Goal: Task Accomplishment & Management: Complete application form

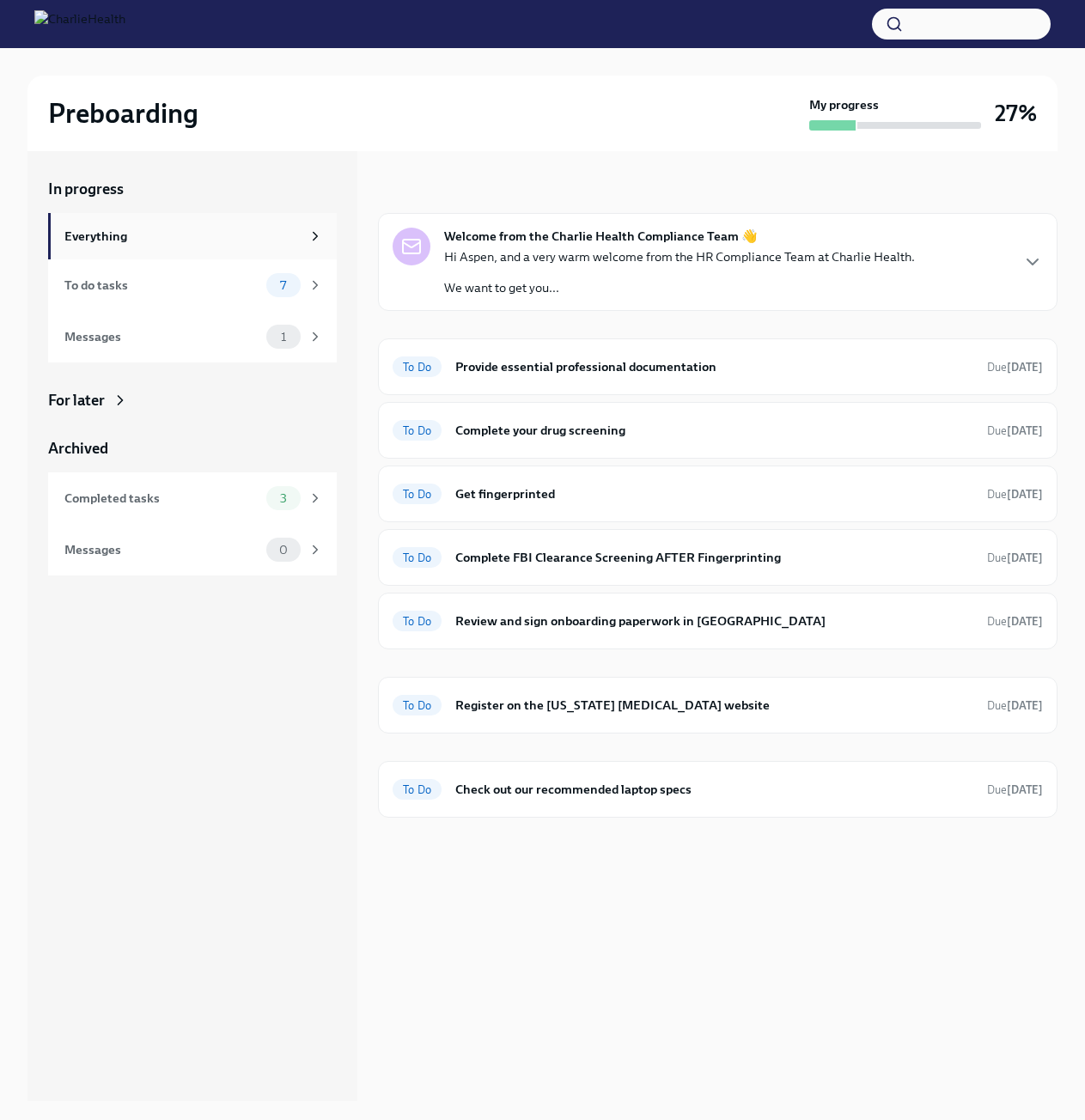
click at [121, 238] on div "Everything" at bounding box center [183, 237] width 237 height 19
click at [136, 335] on div "Messages" at bounding box center [162, 337] width 195 height 19
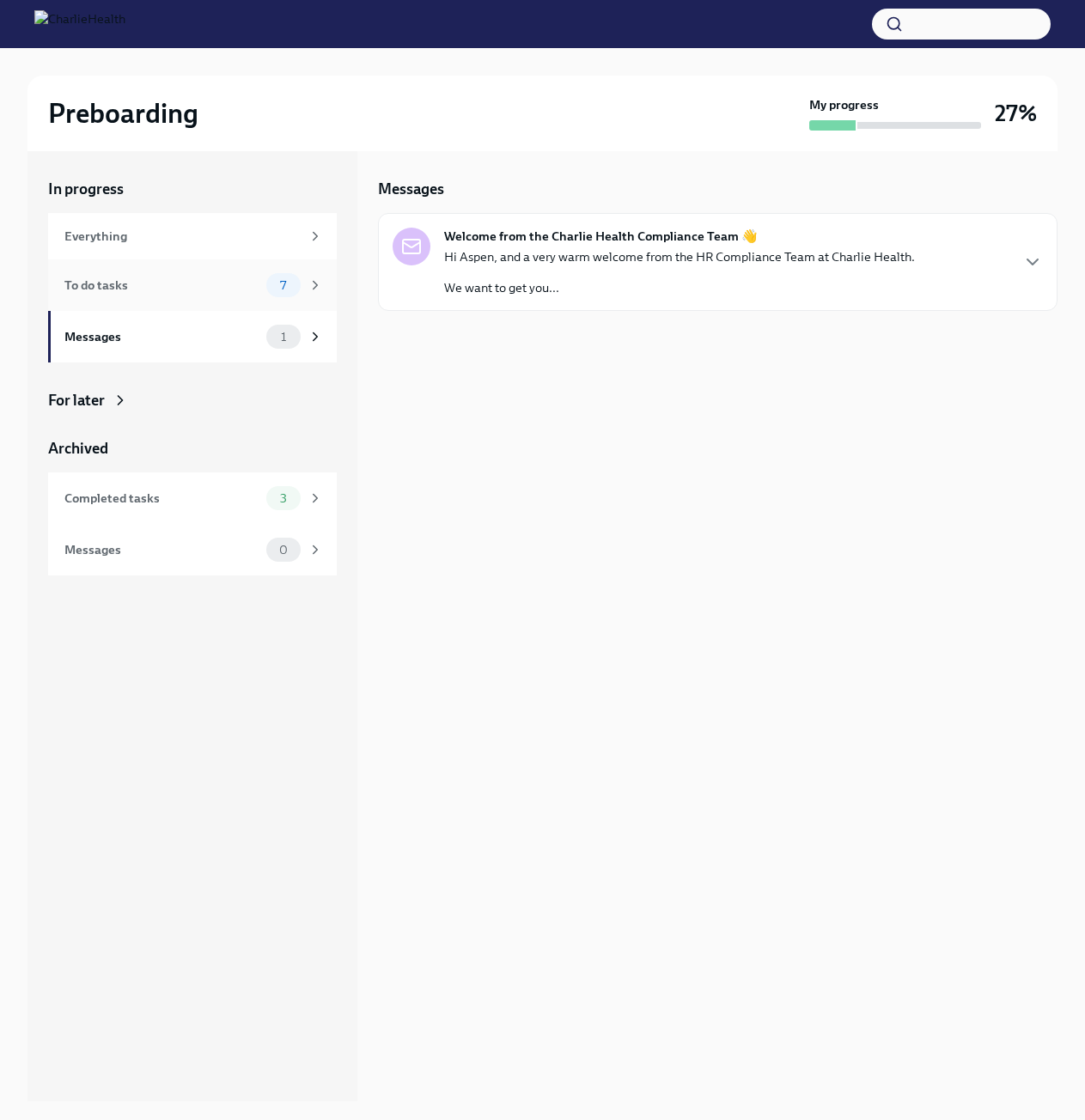
click at [135, 297] on div "To do tasks 7" at bounding box center [194, 284] width 259 height 24
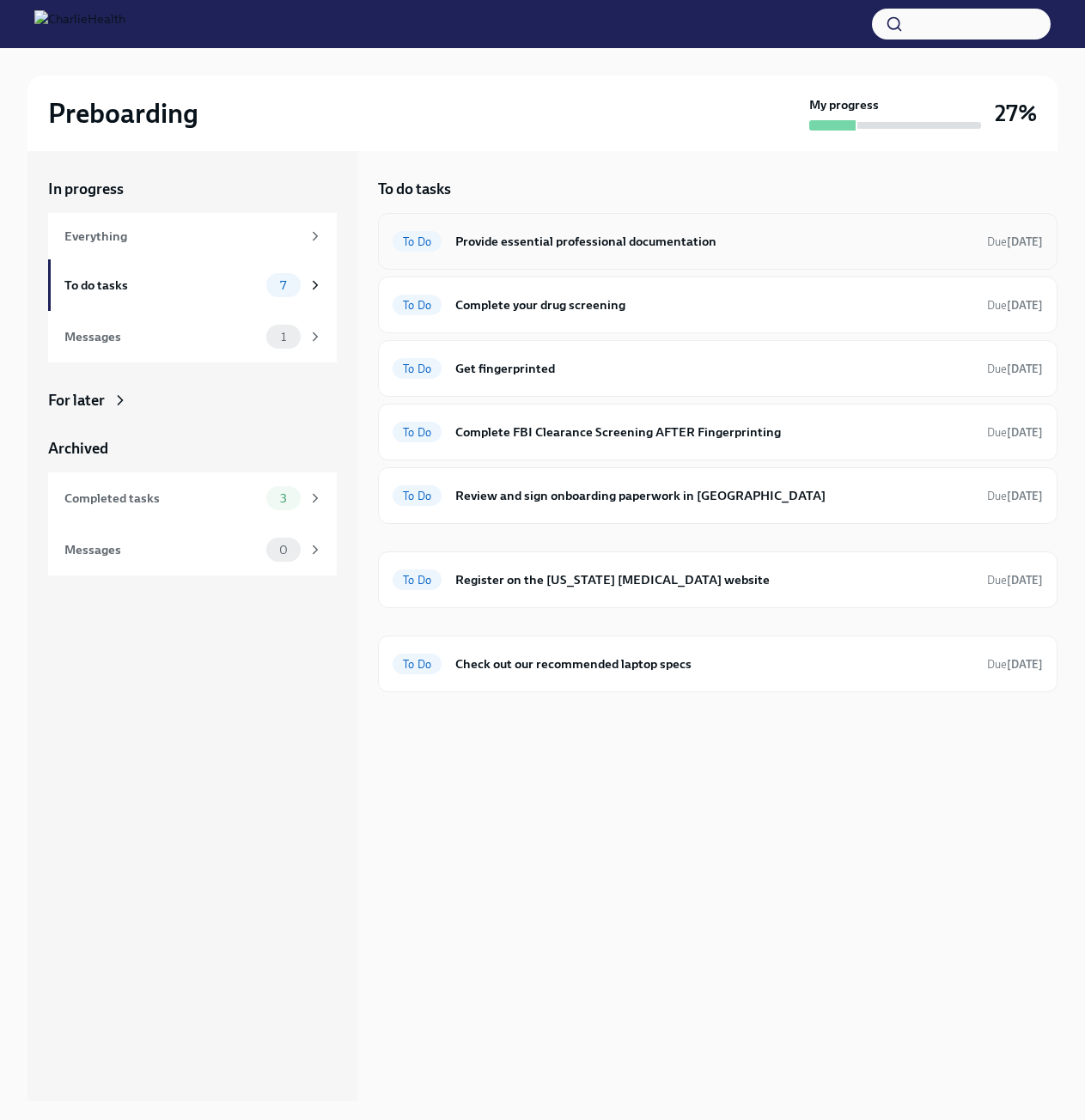
click at [602, 248] on h6 "Provide essential professional documentation" at bounding box center [714, 241] width 518 height 19
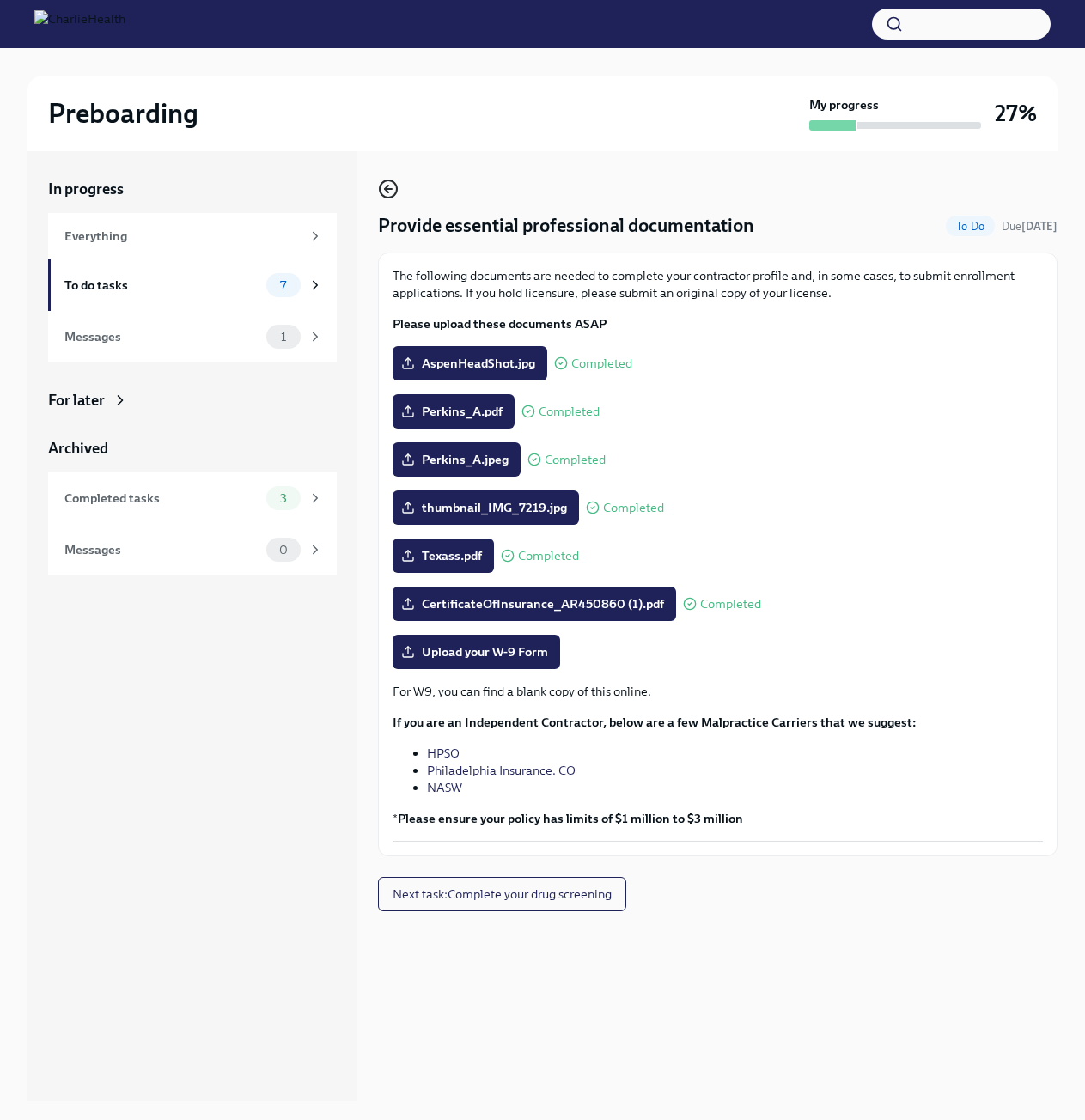
click at [392, 185] on icon "button" at bounding box center [388, 189] width 21 height 21
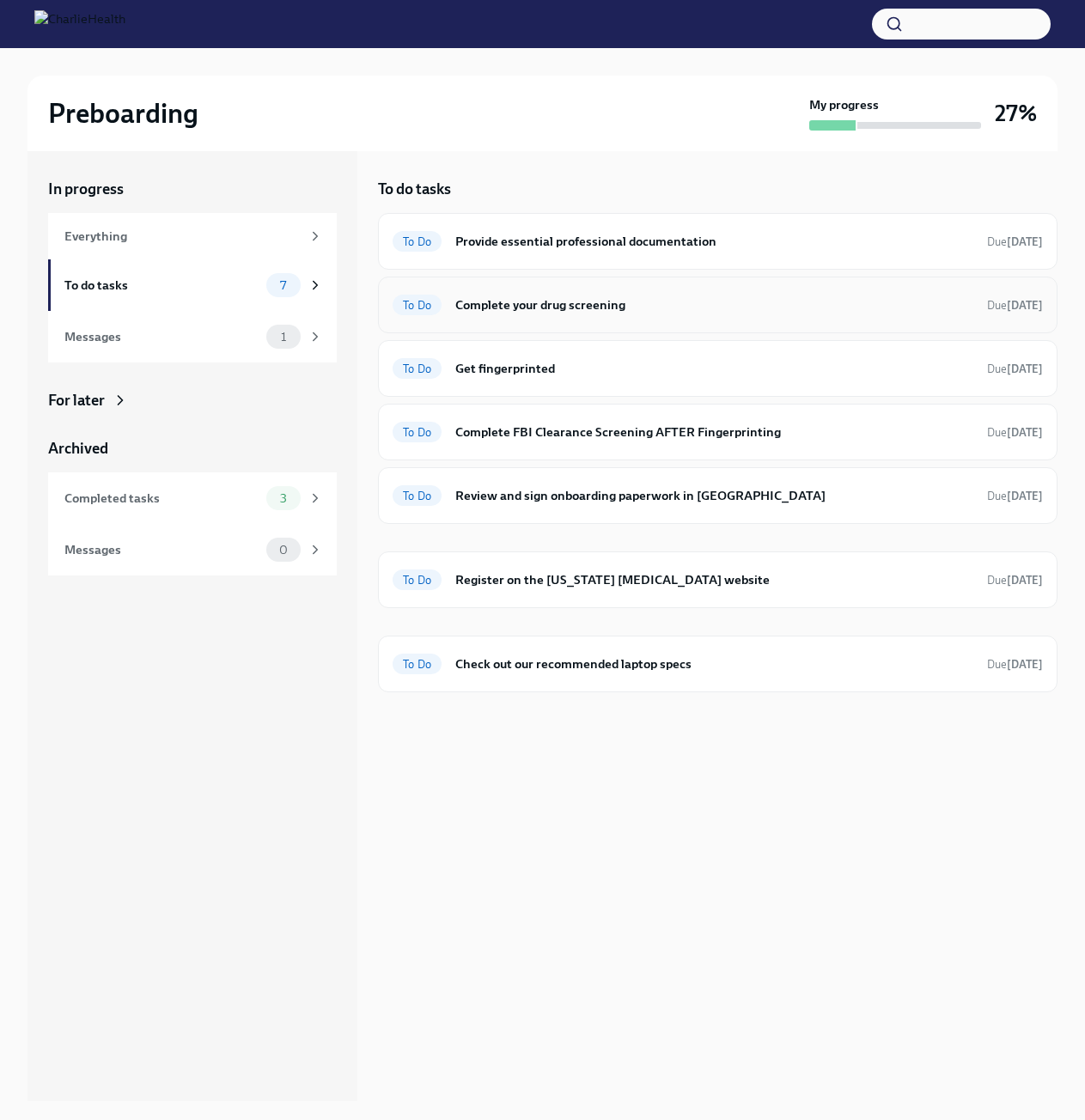
click at [526, 317] on div "To Do Complete your drug screening Due [DATE]" at bounding box center [718, 304] width 651 height 28
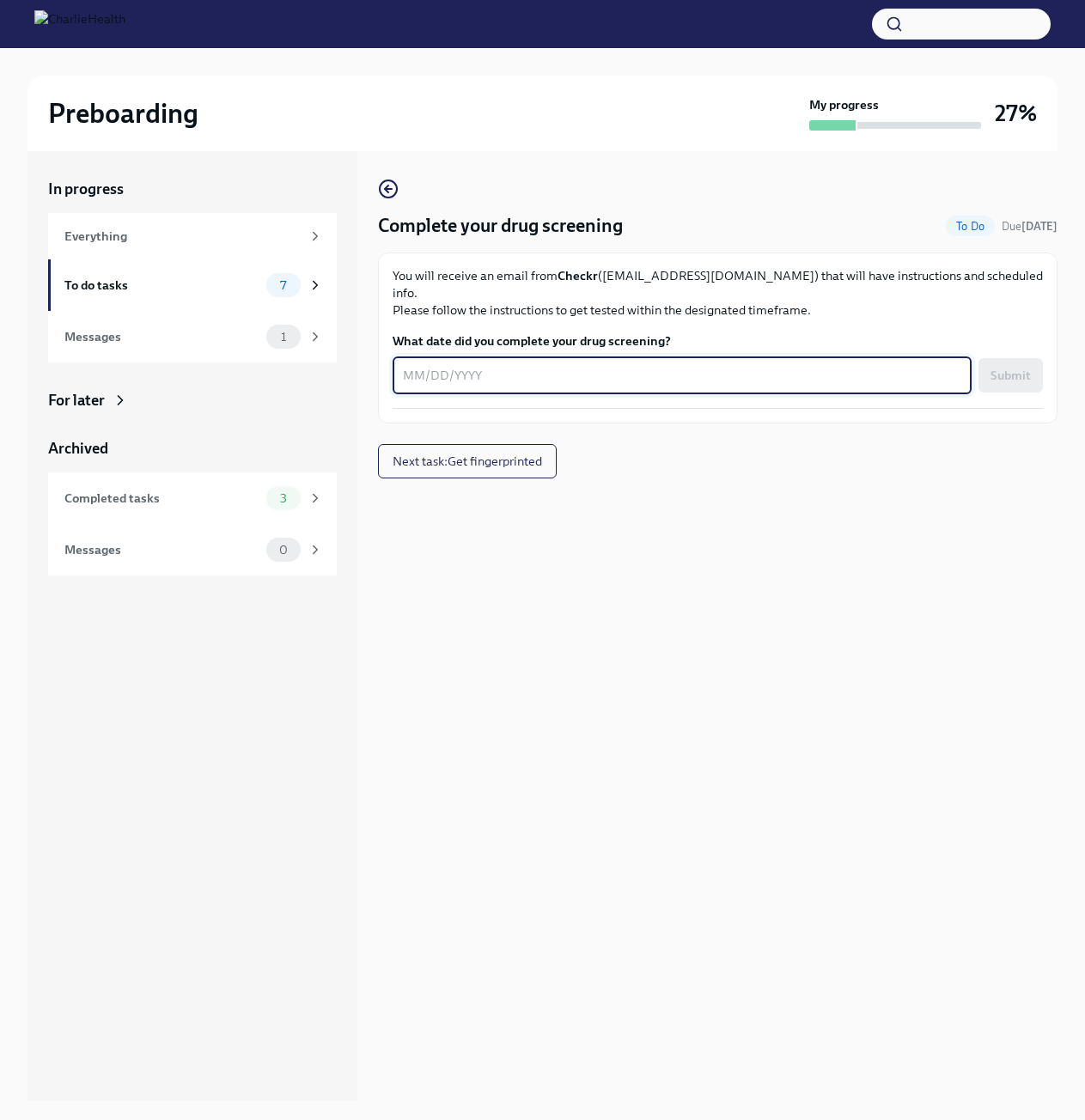
click at [462, 365] on textarea "What date did you complete your drug screening?" at bounding box center [681, 376] width 558 height 21
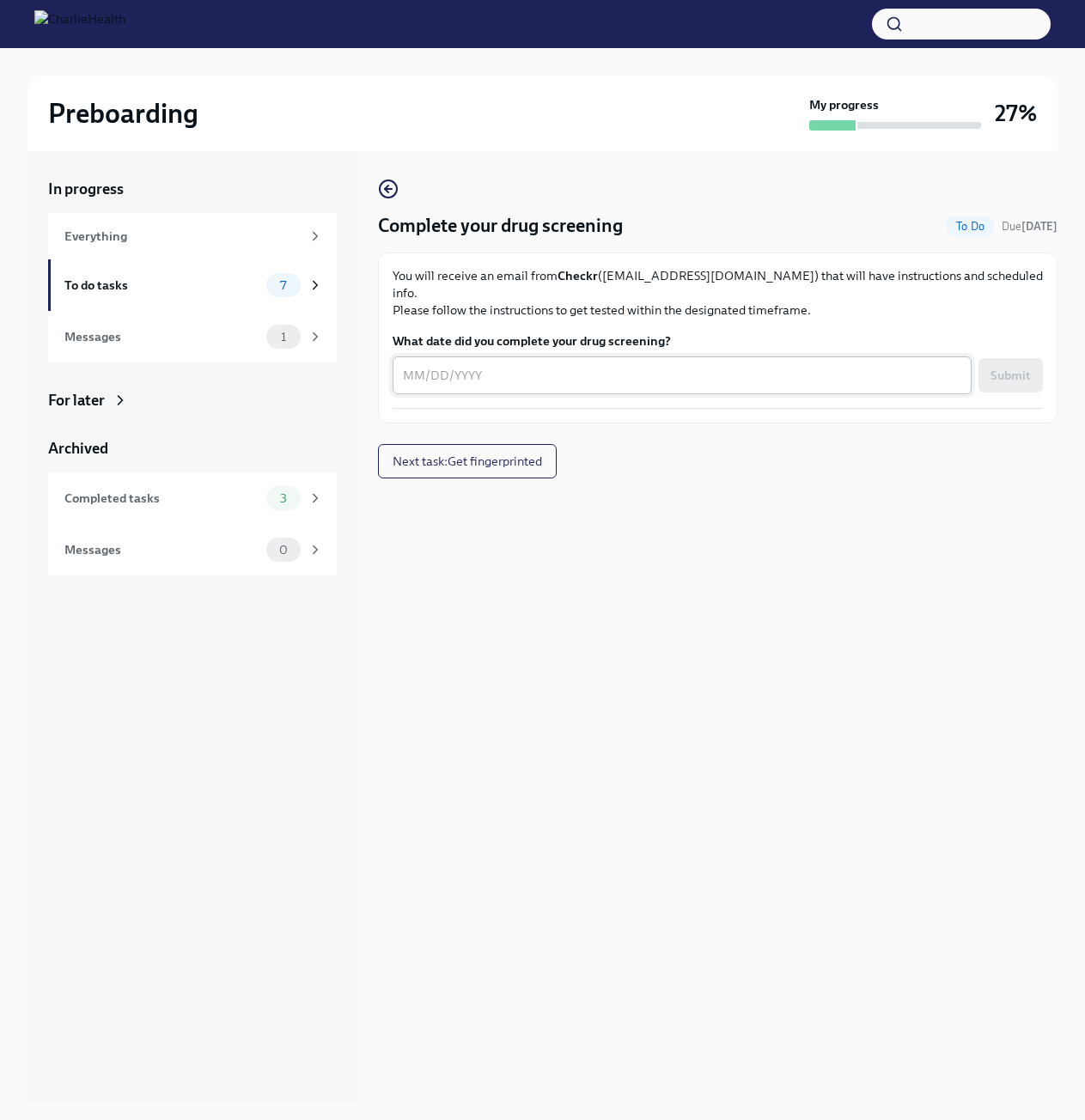
click at [488, 365] on textarea "What date did you complete your drug screening?" at bounding box center [681, 376] width 558 height 21
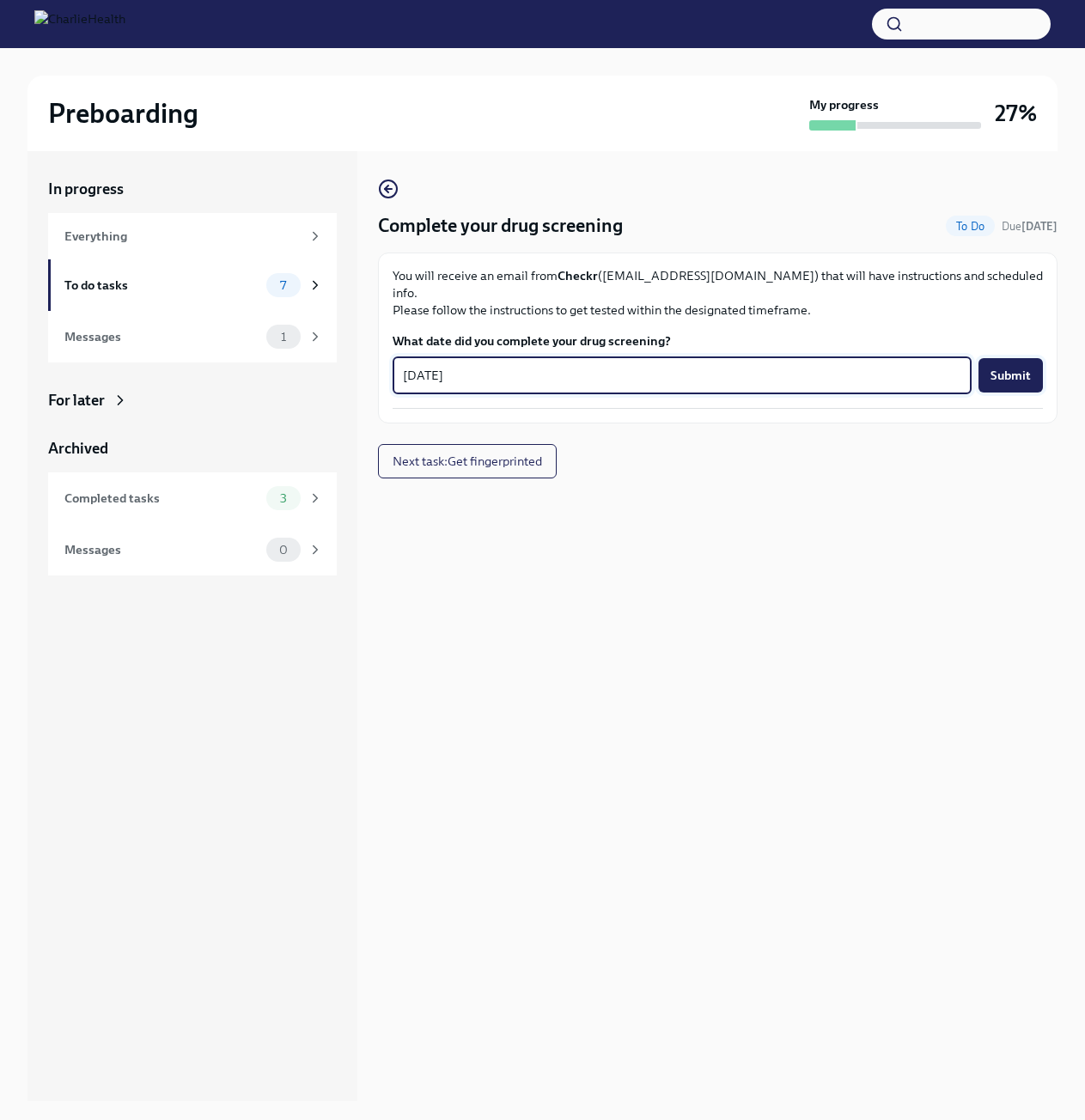
type textarea "[DATE]"
click at [1011, 366] on span "Submit" at bounding box center [1011, 375] width 40 height 17
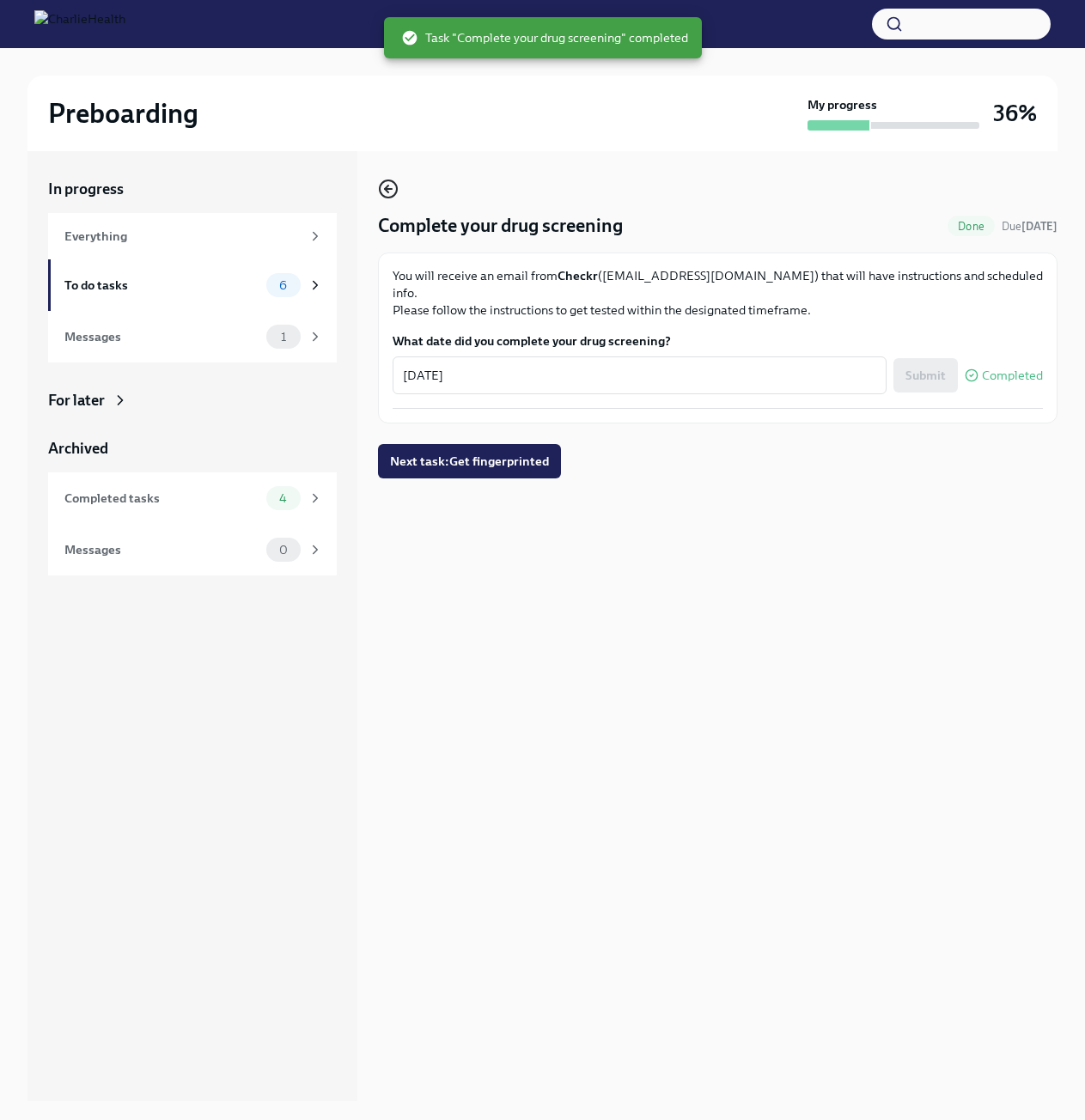
click at [394, 186] on icon "button" at bounding box center [388, 189] width 21 height 21
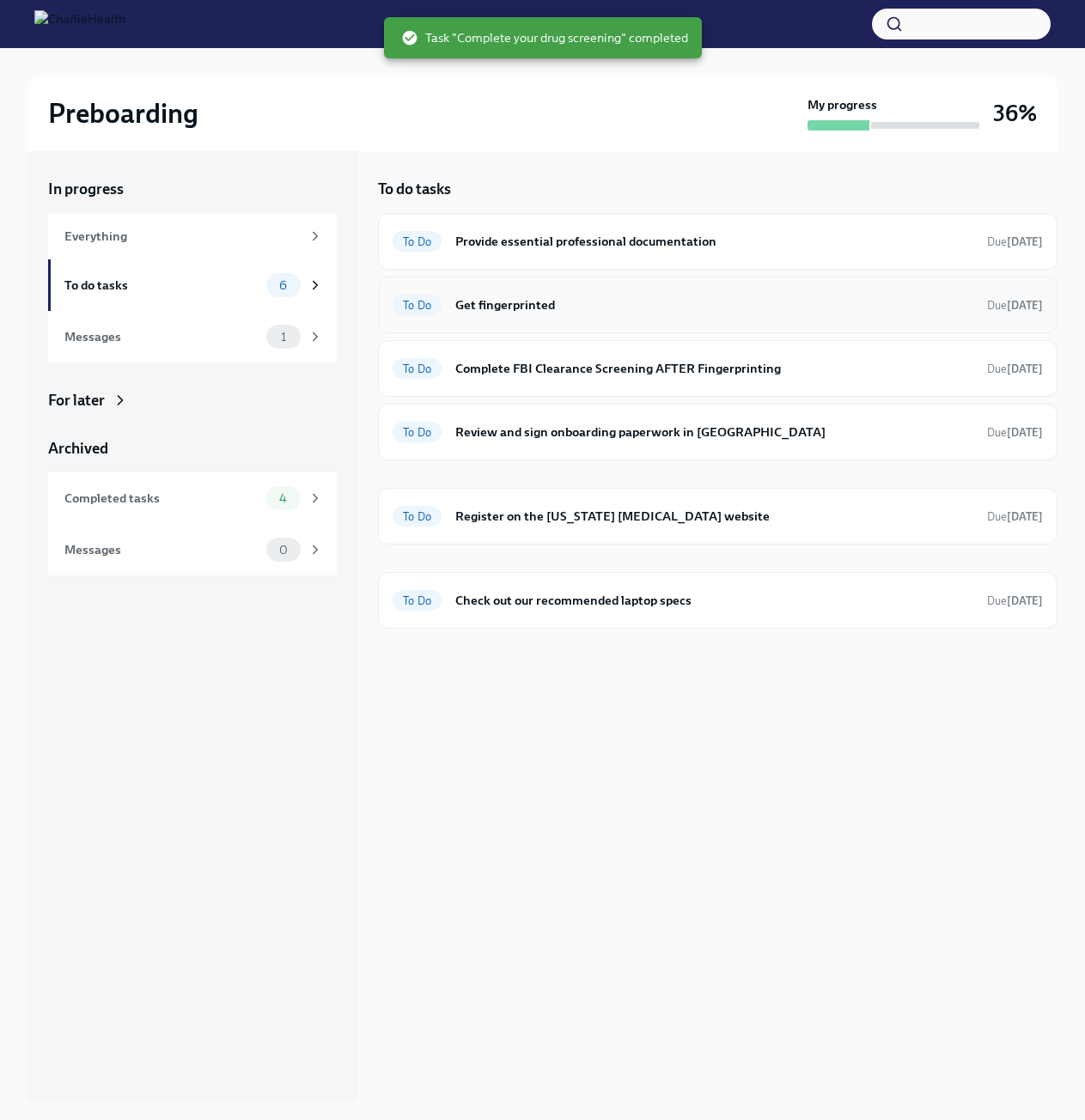
click at [988, 299] on span "Due [DATE]" at bounding box center [1015, 305] width 56 height 13
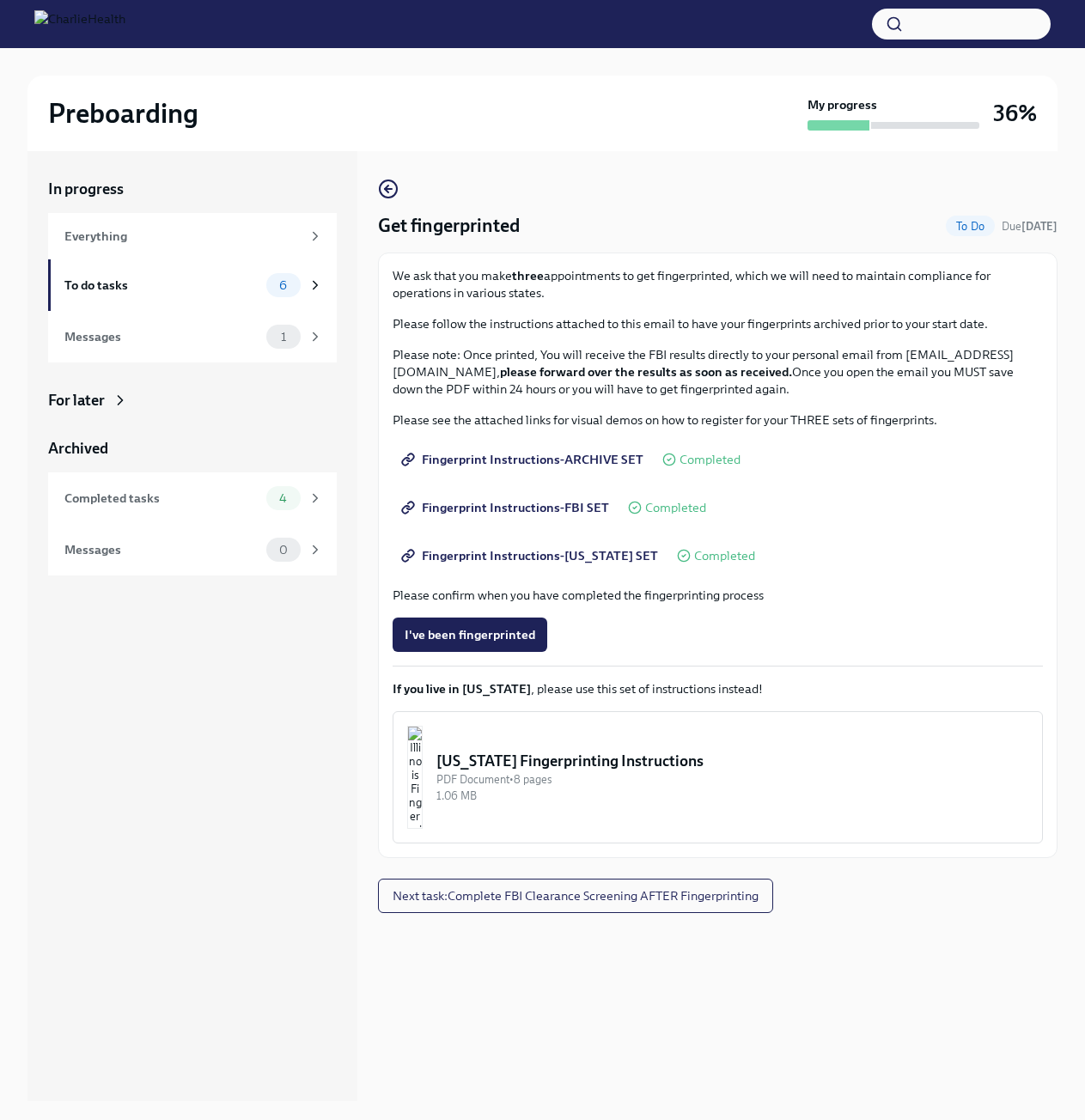
scroll to position [30, 0]
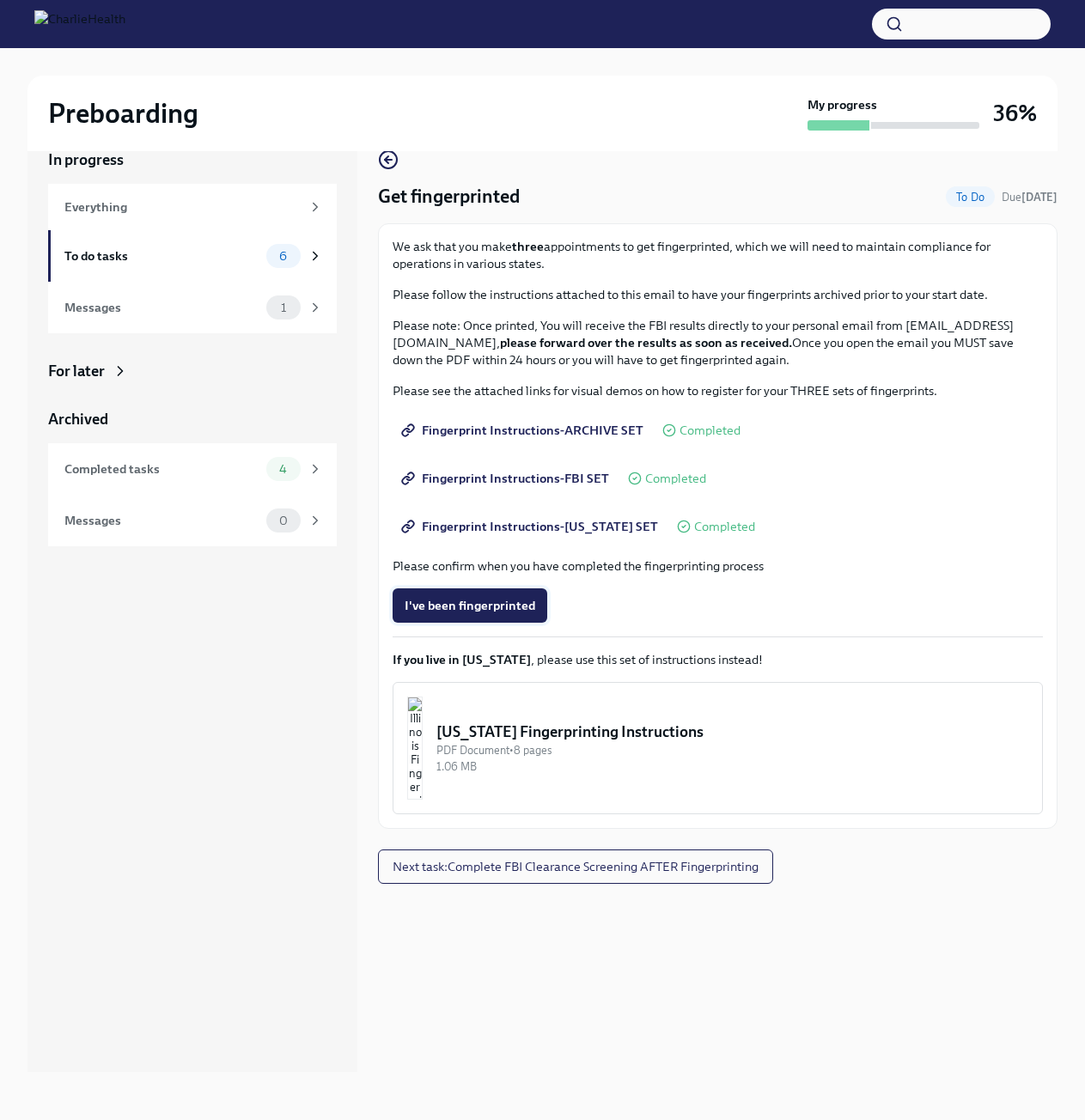
click at [449, 614] on button "I've been fingerprinted" at bounding box center [469, 606] width 155 height 34
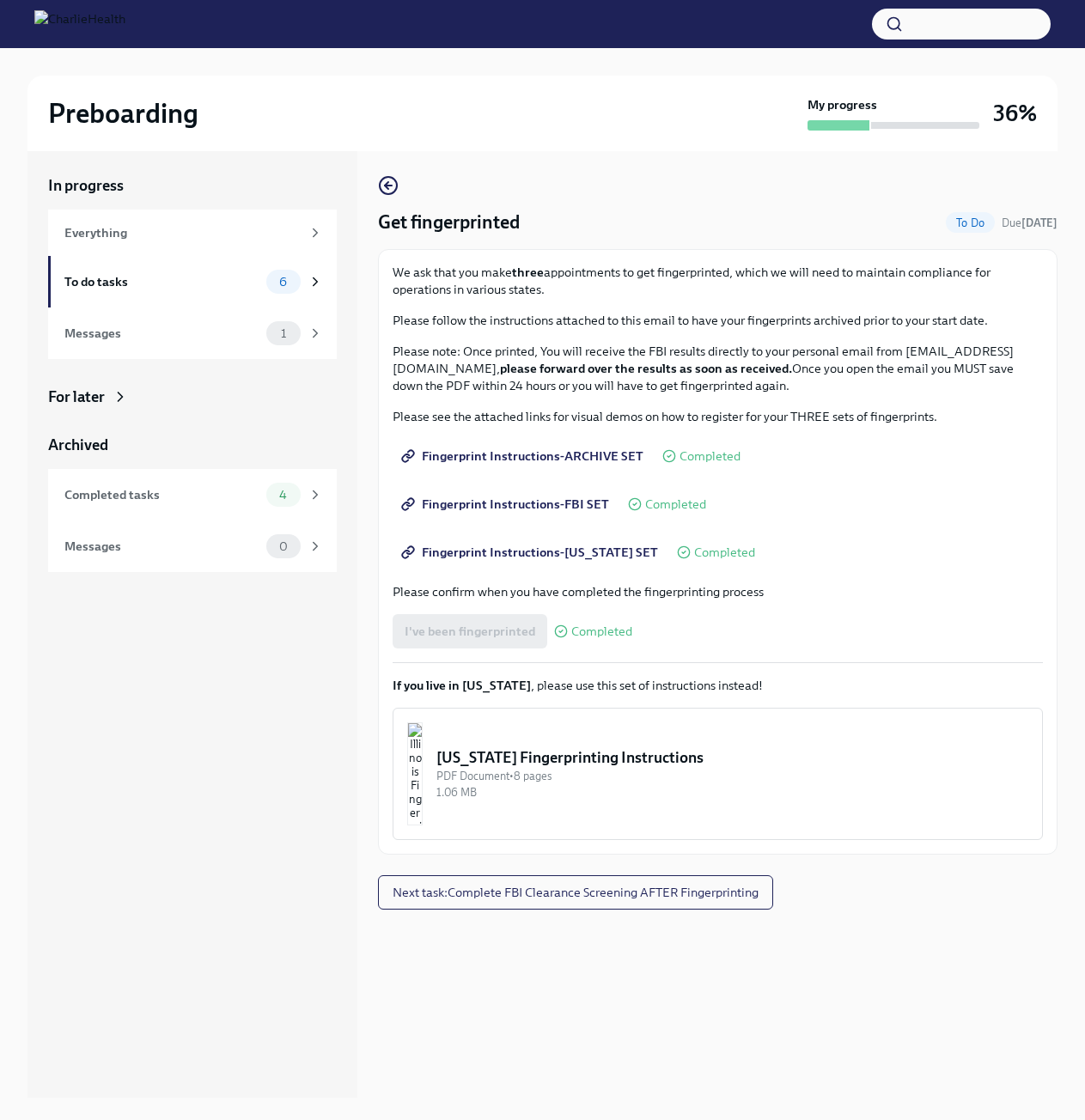
scroll to position [0, 0]
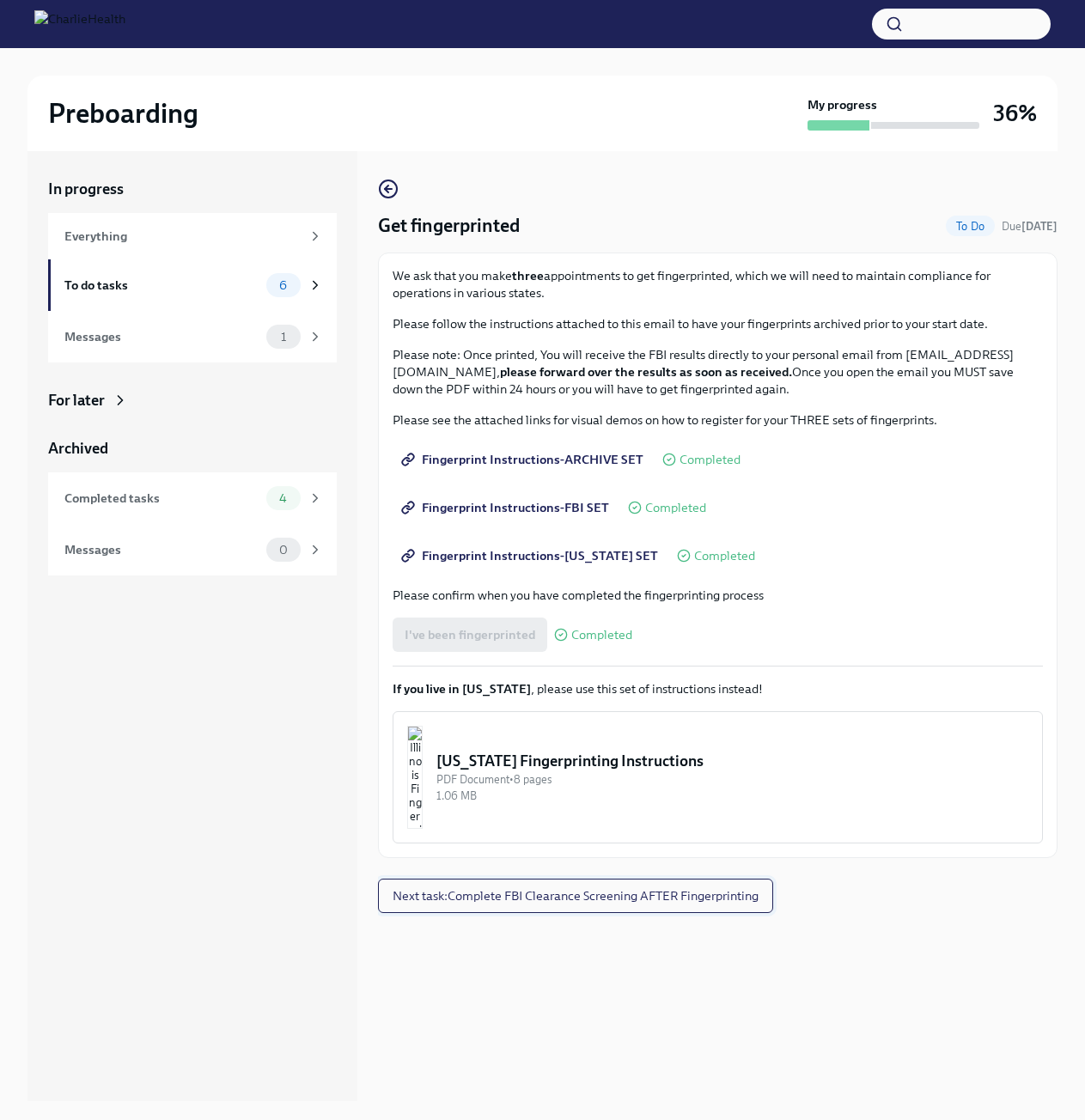
click at [599, 886] on button "Next task : Complete FBI Clearance Screening AFTER Fingerprinting" at bounding box center [575, 896] width 395 height 34
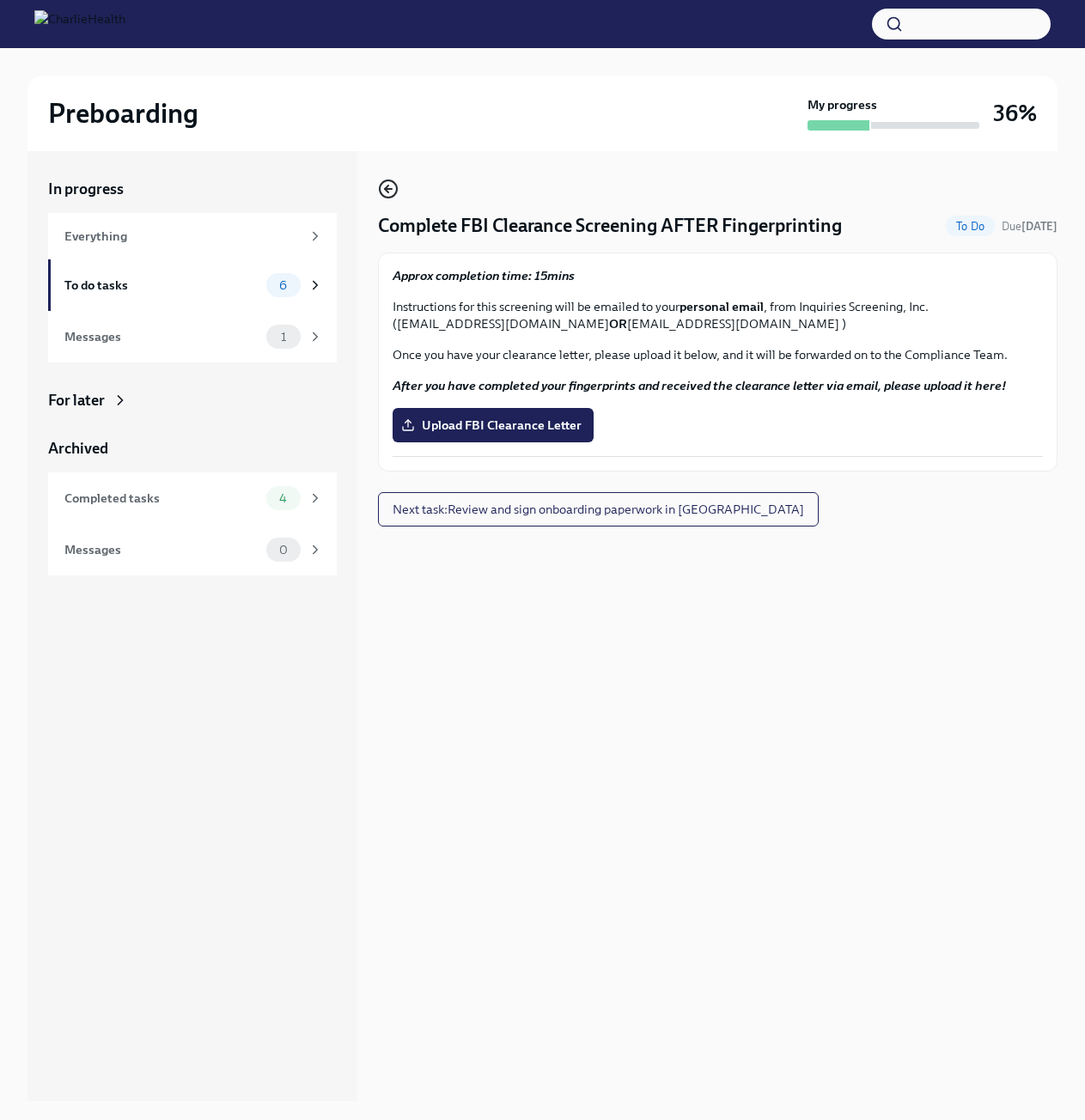
click at [390, 179] on icon "button" at bounding box center [388, 189] width 21 height 21
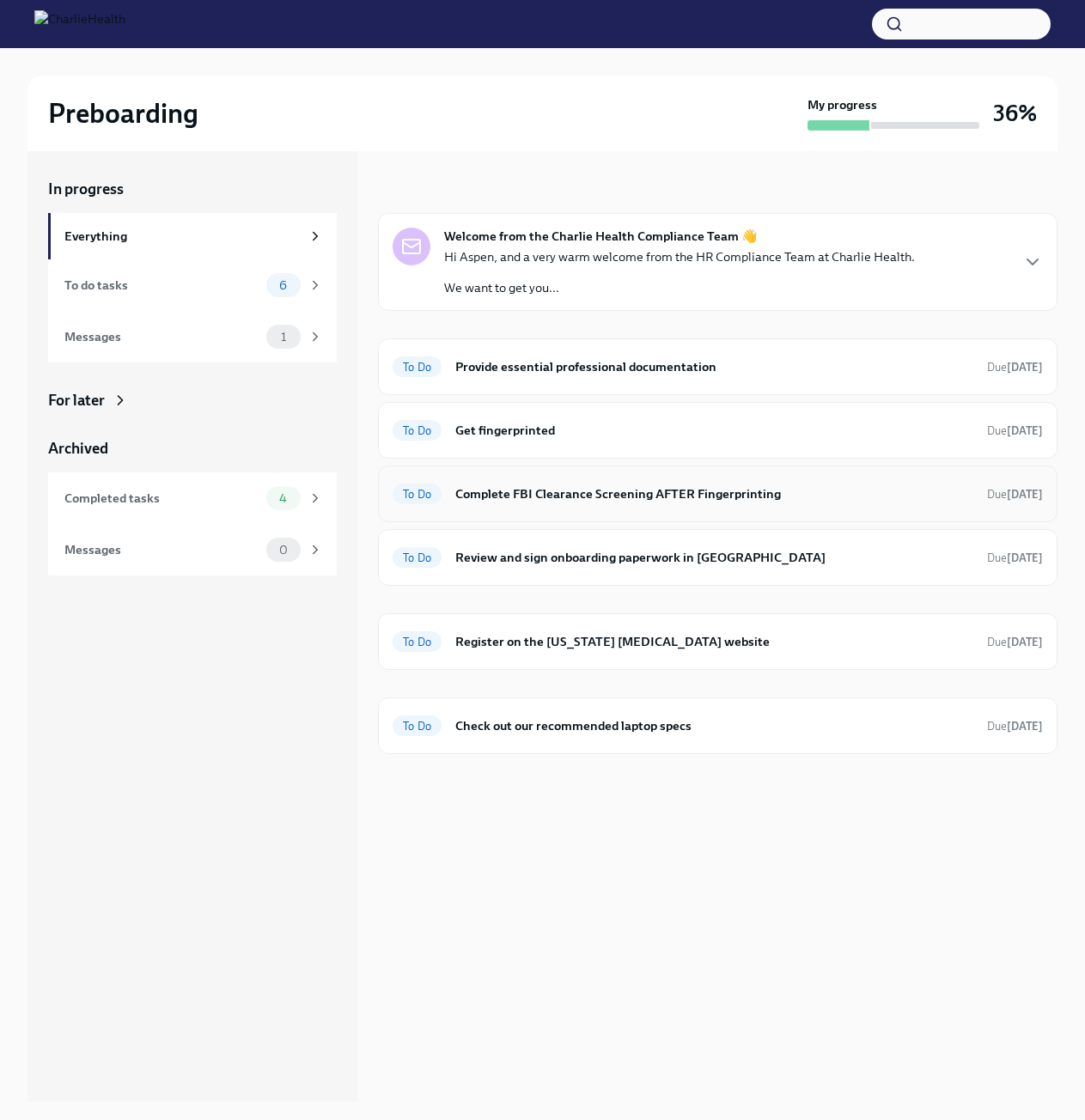
click at [683, 502] on h6 "Complete FBI Clearance Screening AFTER Fingerprinting" at bounding box center [714, 494] width 518 height 19
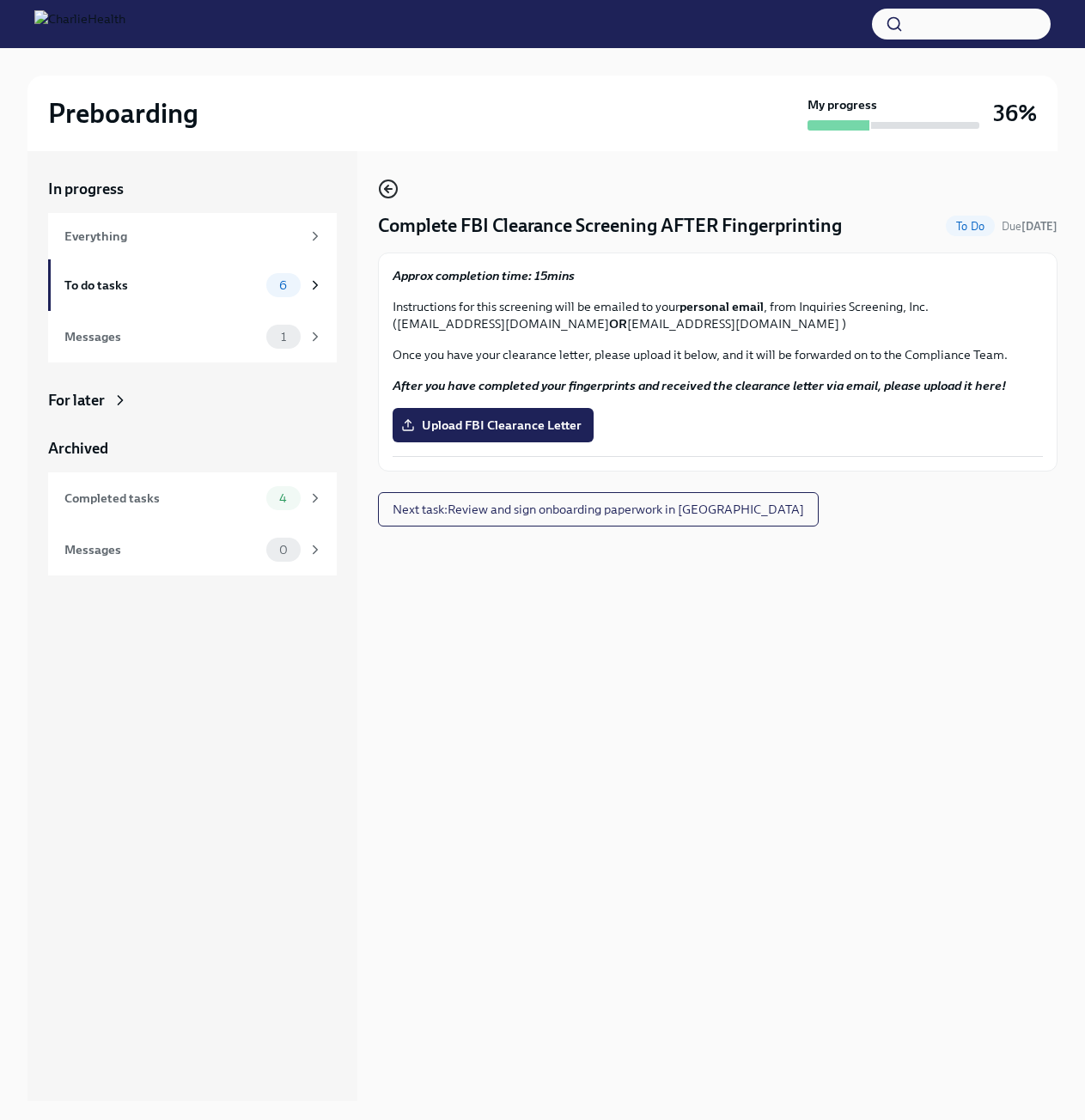
click at [388, 182] on icon "button" at bounding box center [388, 189] width 21 height 21
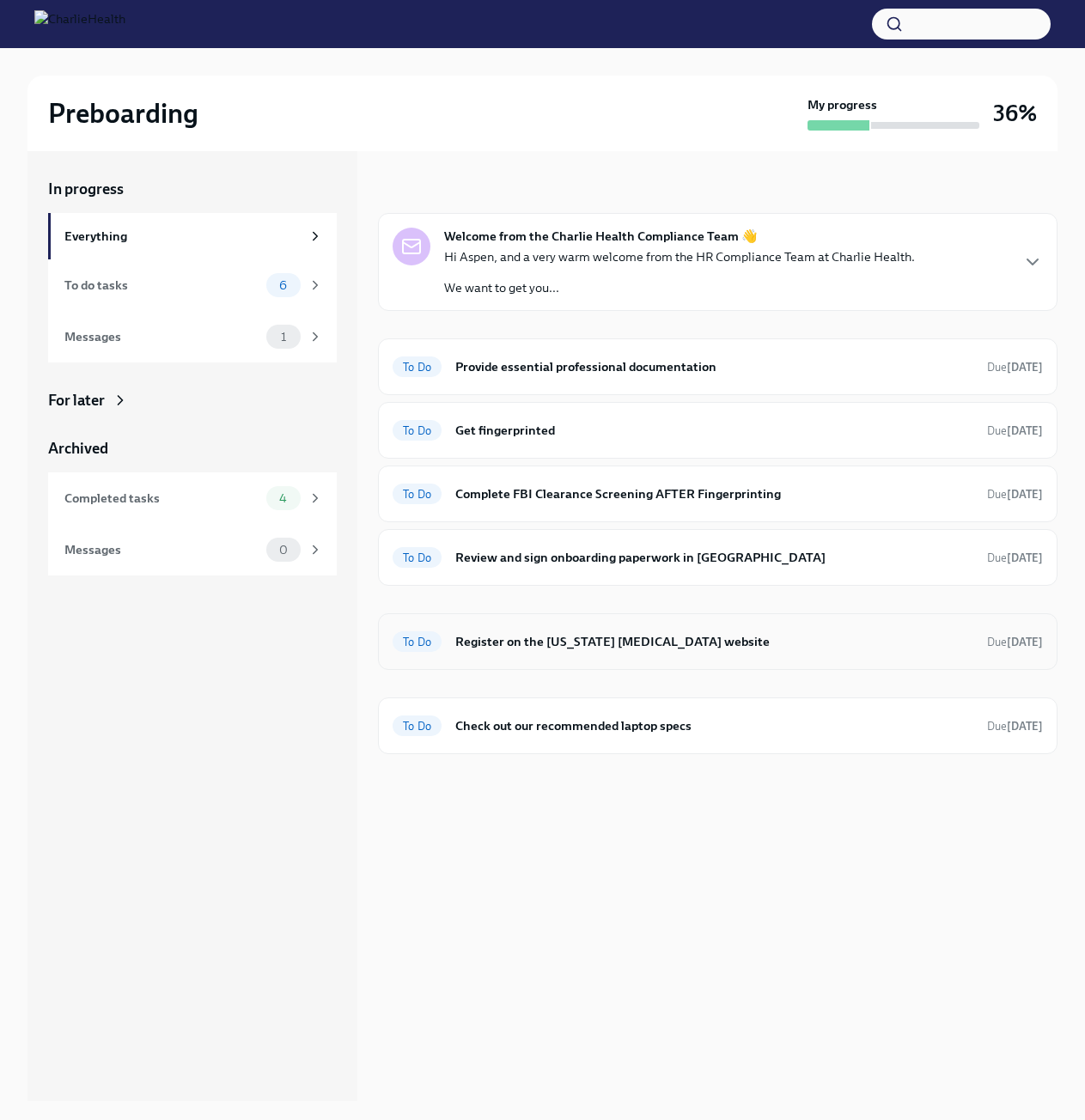
click at [579, 643] on h6 "Register on the [US_STATE] [MEDICAL_DATA] website" at bounding box center [714, 642] width 518 height 19
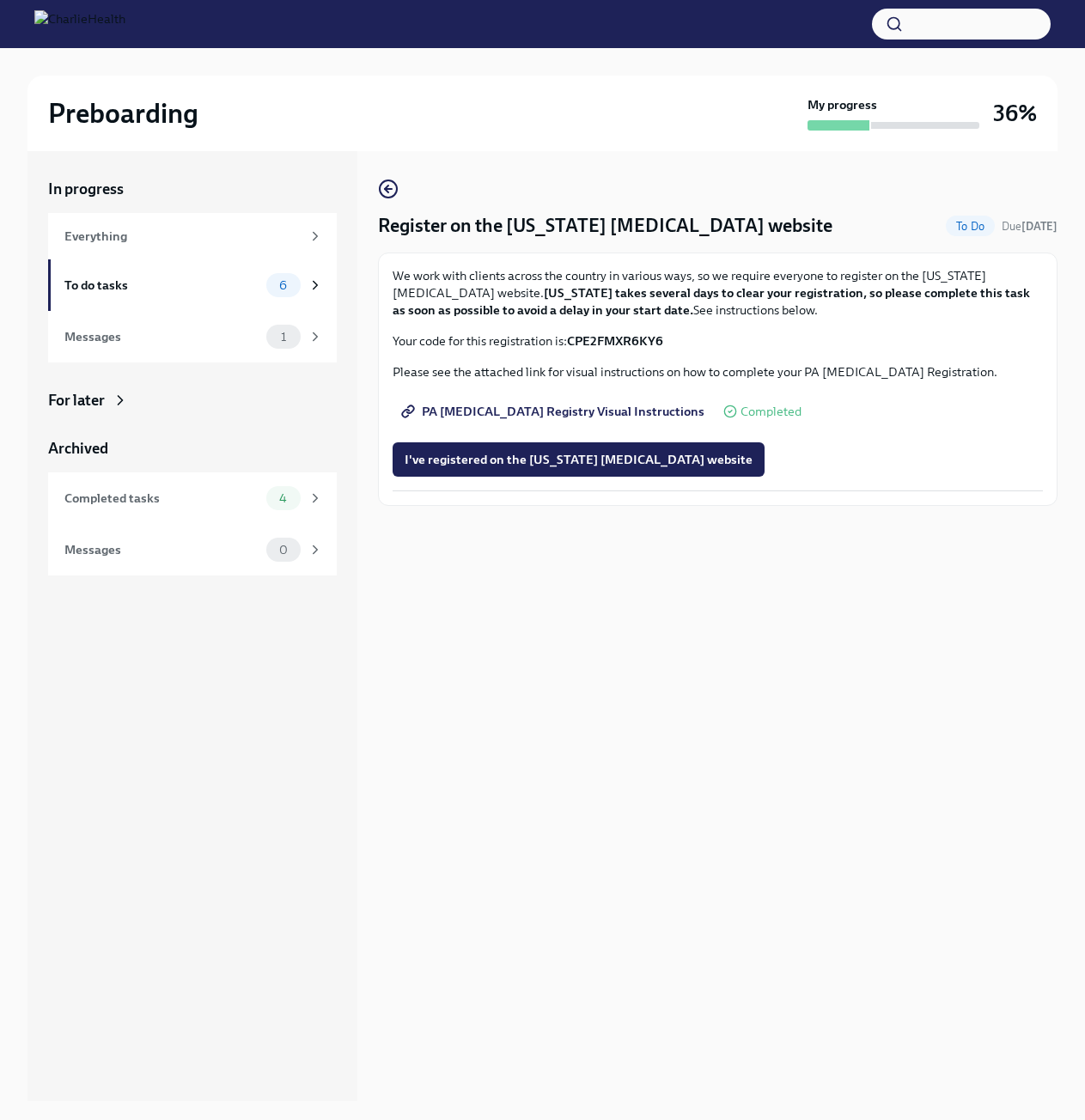
drag, startPoint x: 539, startPoint y: 457, endPoint x: 417, endPoint y: 574, distance: 169.0
click at [417, 574] on div "Register on the [US_STATE] [MEDICAL_DATA] website To Do Due [DATE] We work with…" at bounding box center [718, 626] width 679 height 950
drag, startPoint x: 483, startPoint y: 462, endPoint x: 1042, endPoint y: 457, distance: 559.0
click at [1042, 457] on div "I've registered on the [US_STATE] [MEDICAL_DATA] website" at bounding box center [718, 460] width 651 height 34
